Goal: Task Accomplishment & Management: Use online tool/utility

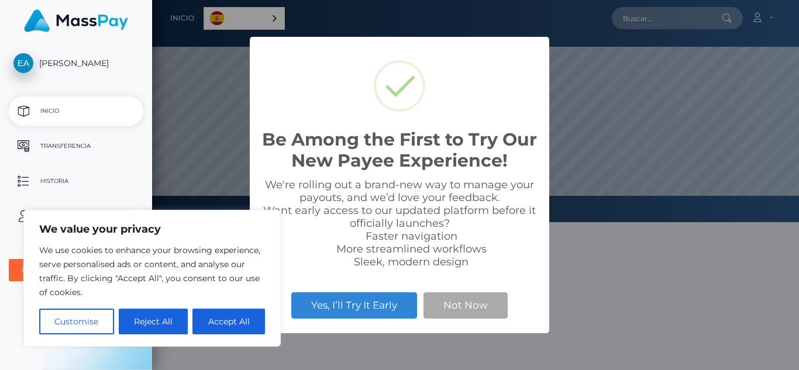
scroll to position [222, 647]
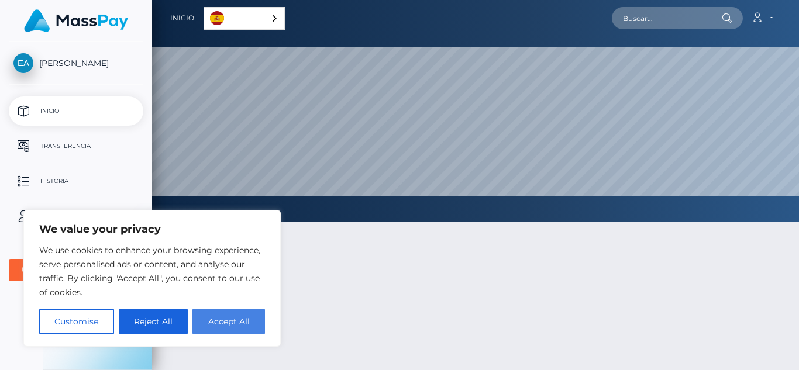
click at [232, 322] on button "Accept All" at bounding box center [229, 322] width 73 height 26
checkbox input "true"
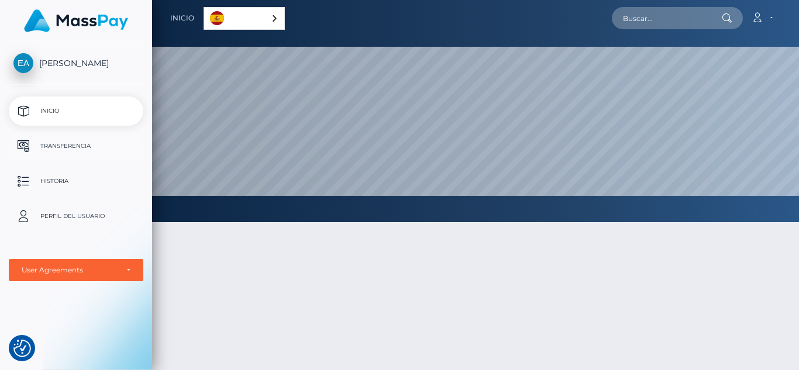
click at [71, 140] on p "Transferencia" at bounding box center [75, 147] width 125 height 18
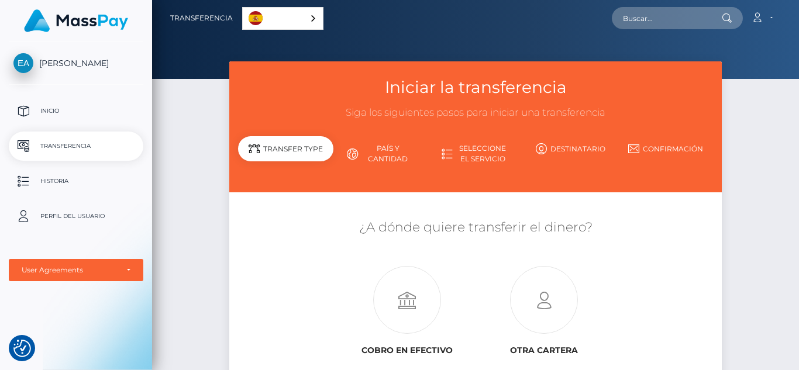
click at [394, 154] on link "País y cantidad" at bounding box center [381, 154] width 95 height 30
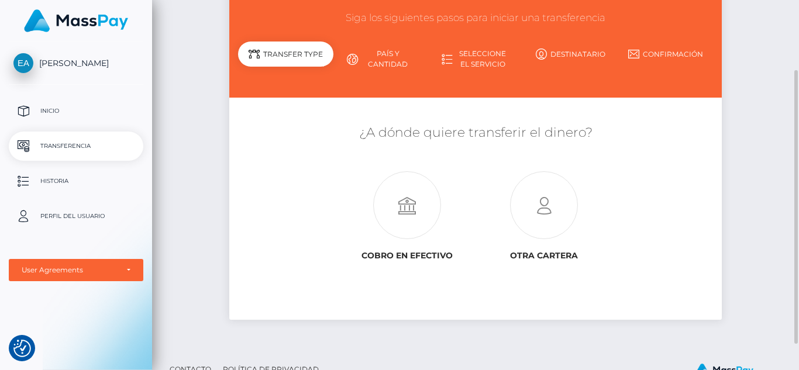
scroll to position [77, 0]
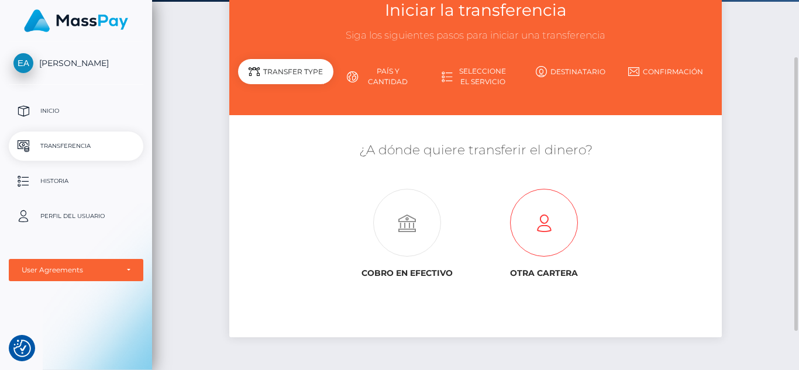
click at [551, 212] on icon at bounding box center [544, 224] width 137 height 68
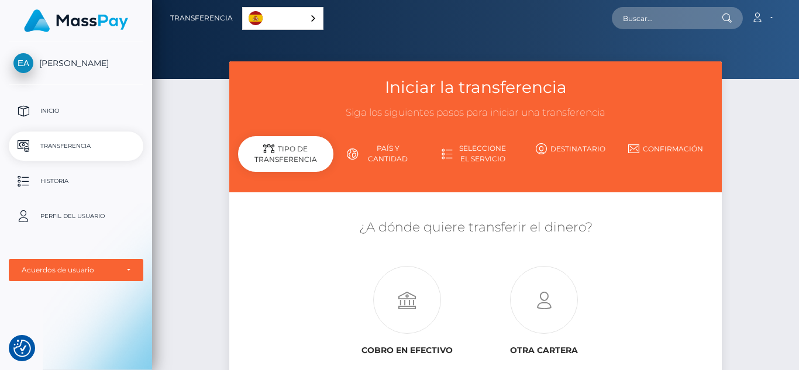
click at [290, 156] on div "Tipo de transferencia" at bounding box center [285, 154] width 95 height 36
click at [423, 299] on icon at bounding box center [407, 301] width 137 height 68
click at [132, 268] on div "Acuerdos de usuario" at bounding box center [76, 270] width 135 height 22
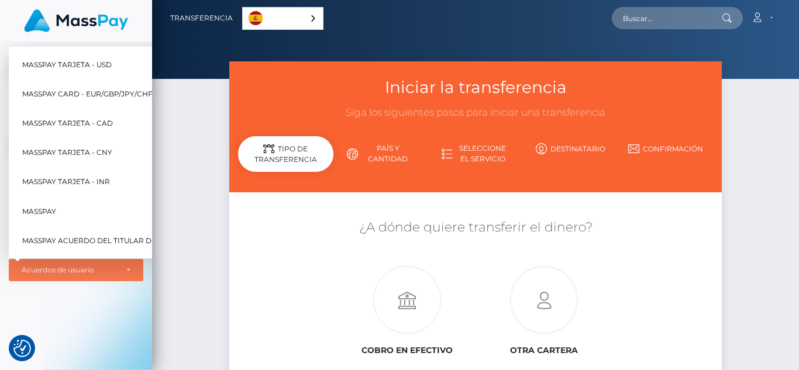
click at [128, 234] on span "MassPay Acuerdo del titular de la tarjeta de prepago" at bounding box center [136, 241] width 229 height 15
select select "7"
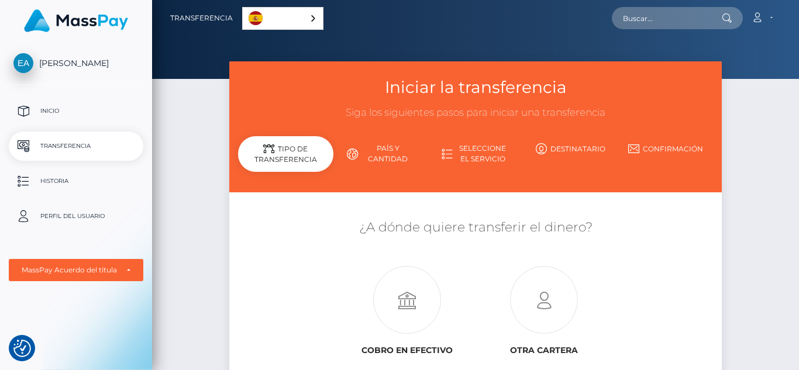
click at [392, 157] on link "País y cantidad" at bounding box center [381, 154] width 95 height 30
click at [465, 151] on link "Seleccione el servicio" at bounding box center [475, 154] width 95 height 30
click at [448, 153] on icon at bounding box center [447, 154] width 11 height 11
click at [567, 150] on link "Destinatario" at bounding box center [570, 149] width 95 height 20
click at [56, 111] on p "Inicio" at bounding box center [75, 111] width 125 height 18
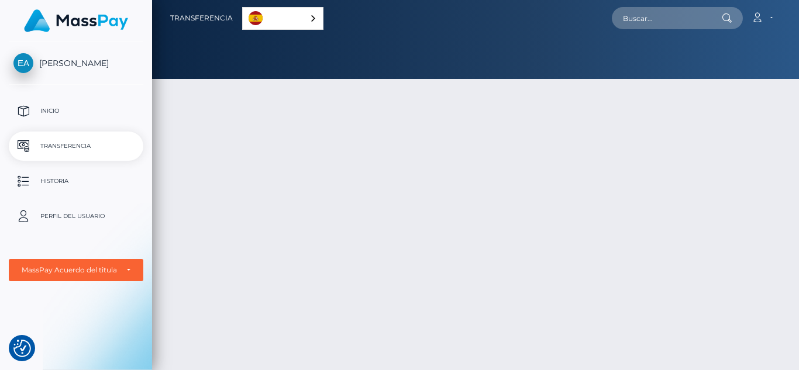
select select "7"
